Goal: Task Accomplishment & Management: Complete application form

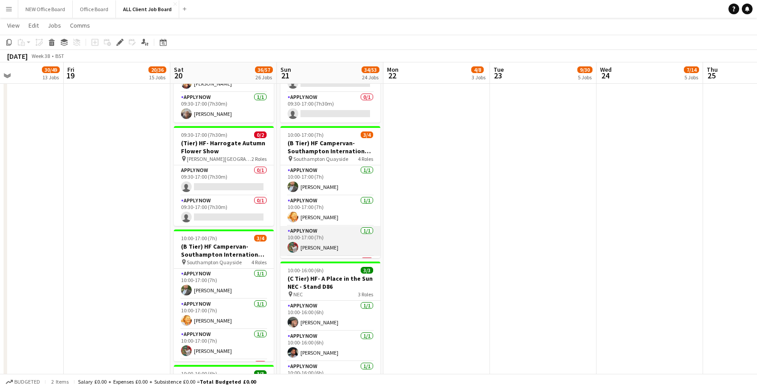
scroll to position [29, 0]
click at [315, 228] on app-card-role "APPLY NOW 1A 0/1 10:00-17:00 (7h) single-neutral-actions" at bounding box center [330, 243] width 100 height 30
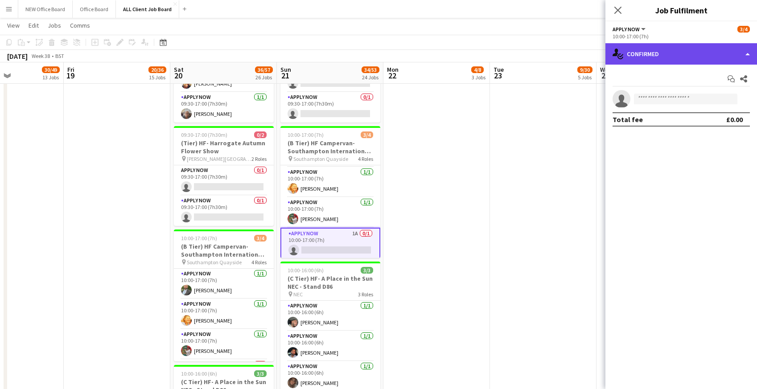
click at [698, 61] on div "single-neutral-actions-check-2 Confirmed" at bounding box center [681, 53] width 152 height 21
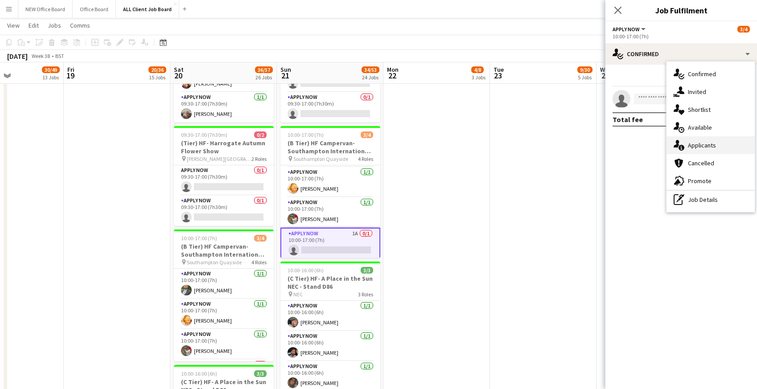
click at [698, 145] on div "single-neutral-actions-information Applicants" at bounding box center [711, 145] width 88 height 18
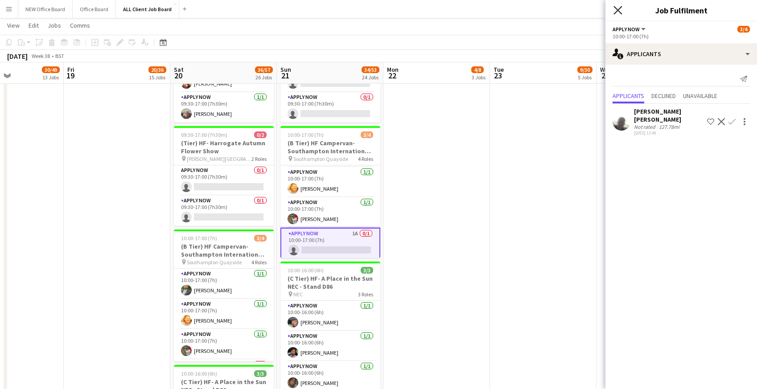
click at [619, 11] on icon "Close pop-in" at bounding box center [617, 10] width 8 height 8
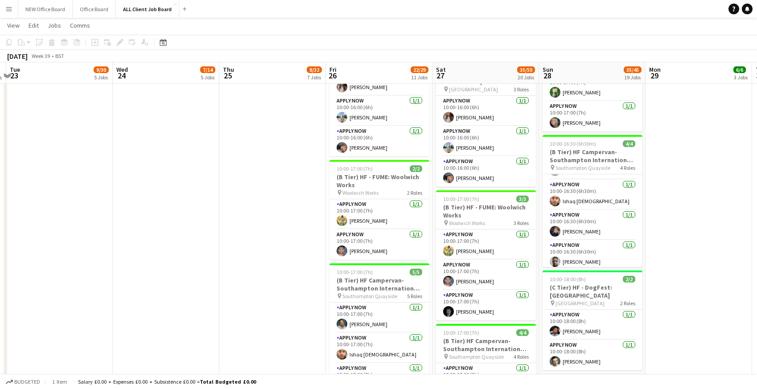
scroll to position [0, 0]
